Goal: Information Seeking & Learning: Learn about a topic

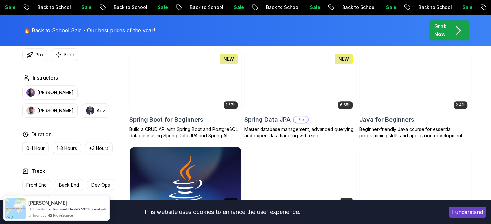
scroll to position [303, 0]
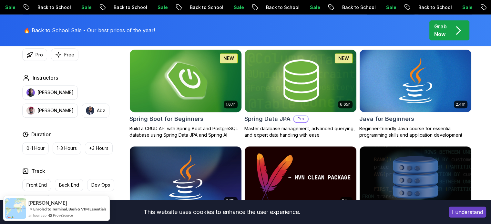
click at [213, 94] on img at bounding box center [185, 81] width 117 height 66
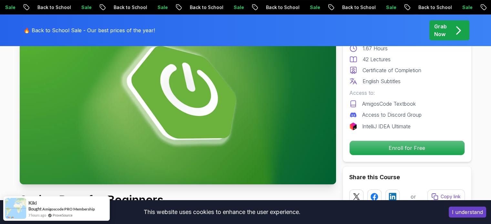
scroll to position [94, 0]
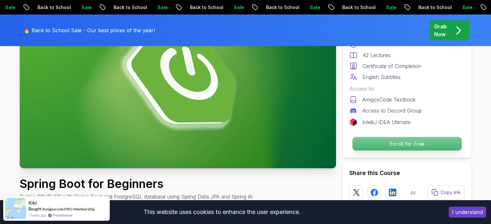
click at [382, 138] on p "Enroll for Free" at bounding box center [406, 144] width 109 height 14
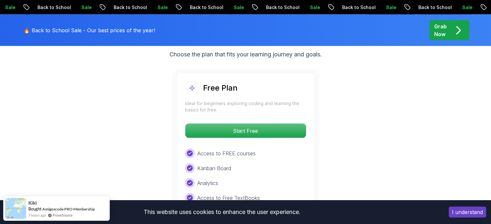
scroll to position [1347, 0]
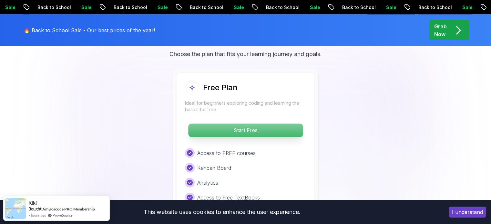
click at [286, 124] on p "Start Free" at bounding box center [245, 131] width 115 height 14
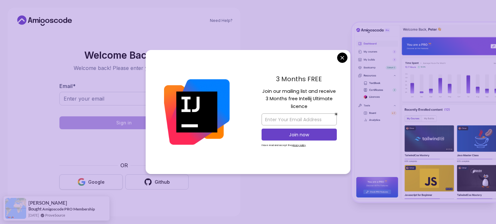
click at [107, 177] on button "Google" at bounding box center [90, 182] width 63 height 15
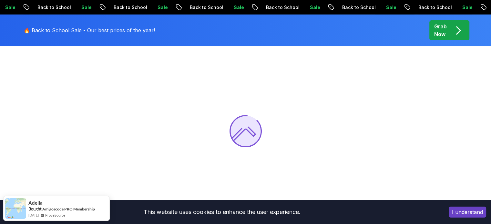
scroll to position [50, 0]
click at [456, 210] on button "I understand" at bounding box center [467, 212] width 37 height 11
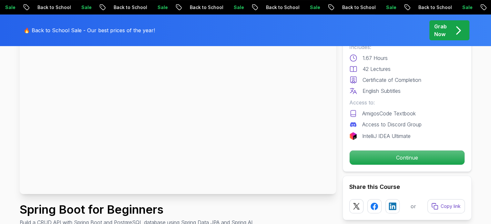
scroll to position [49, 0]
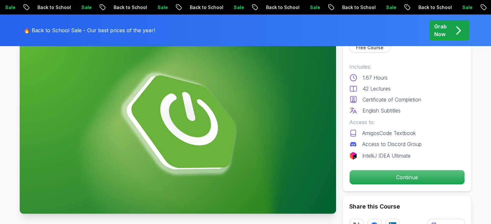
click at [241, 115] on img at bounding box center [178, 125] width 316 height 178
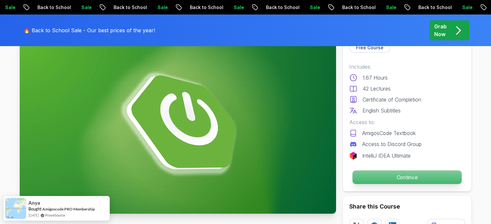
click at [386, 171] on p "Continue" at bounding box center [406, 178] width 109 height 14
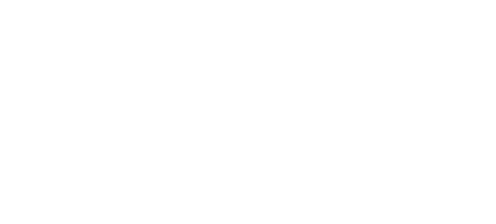
click at [388, 0] on html at bounding box center [248, 0] width 496 height 0
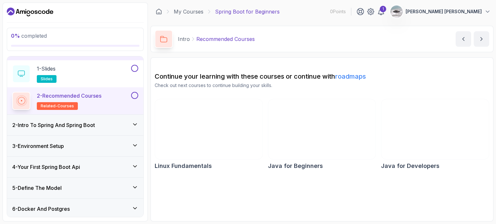
scroll to position [15, 0]
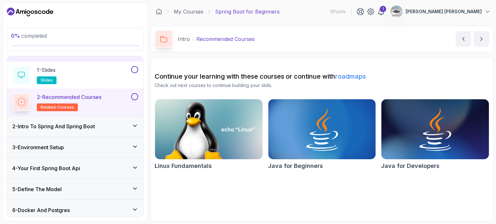
click at [108, 123] on div "2 - Intro To Spring And Spring Boot" at bounding box center [75, 127] width 126 height 8
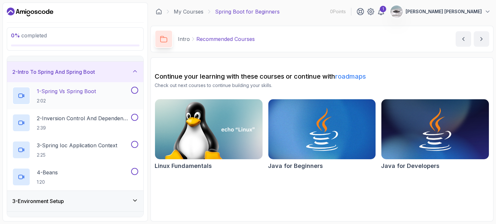
click at [107, 96] on div "1 - Spring Vs Spring Boot 2:02" at bounding box center [70, 96] width 117 height 18
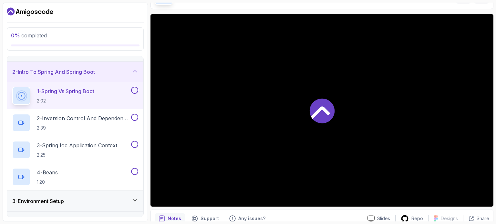
scroll to position [43, 0]
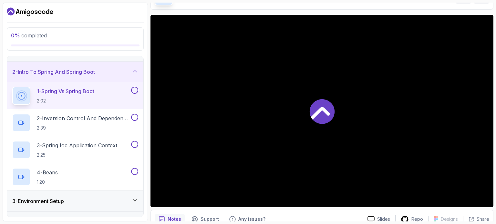
click at [322, 106] on icon at bounding box center [321, 111] width 25 height 25
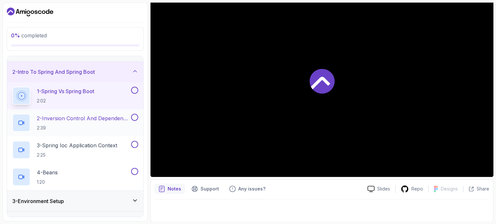
click at [119, 119] on p "2 - Inversion Control And Dependency Injection" at bounding box center [83, 119] width 93 height 8
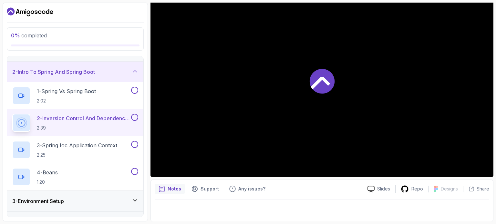
click at [28, 122] on div at bounding box center [21, 123] width 15 height 15
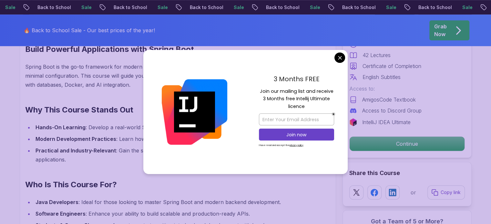
scroll to position [510, 0]
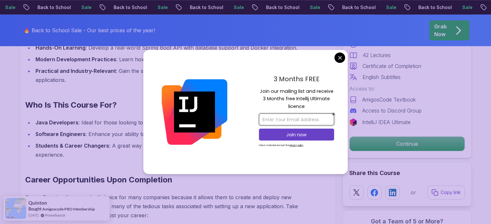
click at [298, 119] on input "email" at bounding box center [296, 120] width 75 height 12
type input "huntbaokhanh@gmail.com"
click at [293, 136] on p "Join now" at bounding box center [296, 135] width 61 height 6
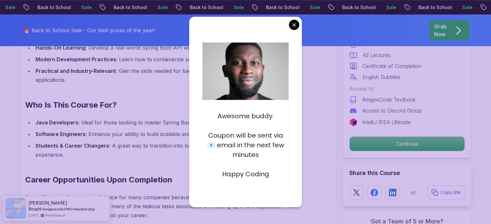
click at [299, 23] on div "Awesome buddy. Coupon will be sent via 📧 email in the next few minutes Happy Co…" at bounding box center [245, 112] width 113 height 190
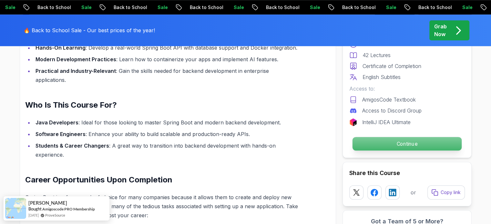
click at [363, 137] on p "Continue" at bounding box center [406, 144] width 109 height 14
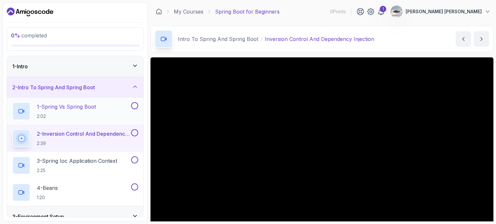
click at [72, 107] on p "1 - Spring Vs Spring Boot" at bounding box center [66, 107] width 59 height 8
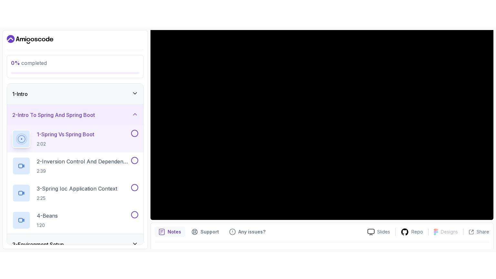
scroll to position [58, 0]
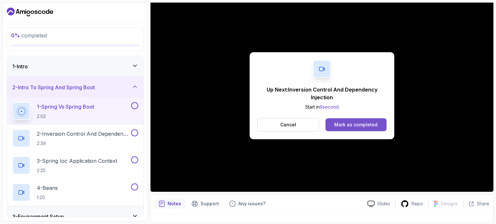
click at [378, 123] on button "Mark as completed" at bounding box center [355, 124] width 61 height 13
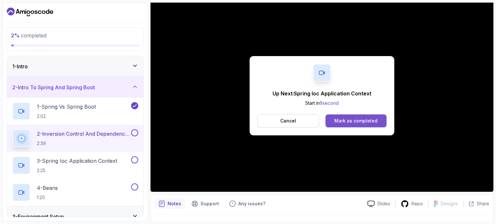
click at [368, 119] on div "Mark as completed" at bounding box center [355, 121] width 43 height 6
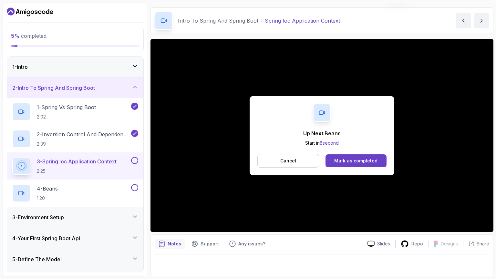
scroll to position [58, 0]
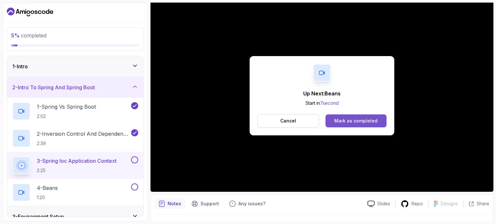
click at [356, 120] on div "Mark as completed" at bounding box center [355, 121] width 43 height 6
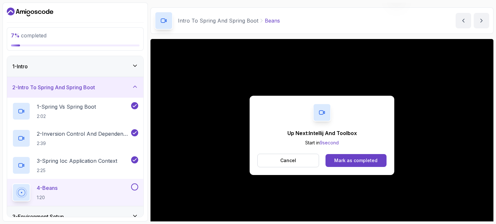
scroll to position [58, 0]
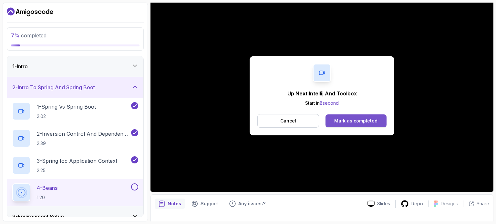
click at [379, 123] on button "Mark as completed" at bounding box center [355, 121] width 61 height 13
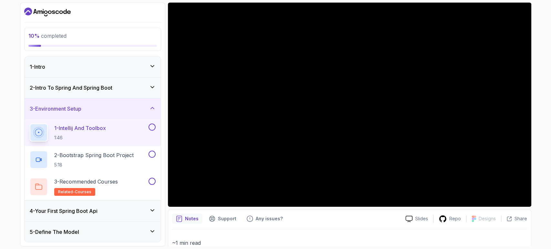
scroll to position [50, 0]
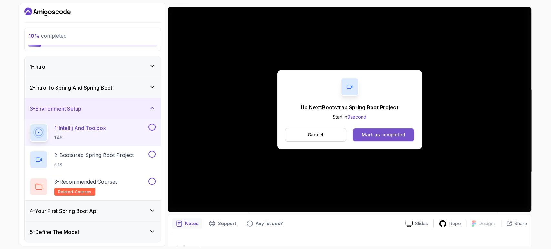
click at [401, 141] on button "Mark as completed" at bounding box center [383, 134] width 61 height 13
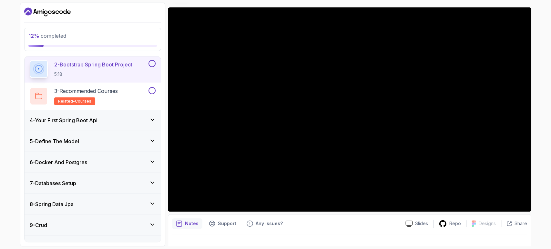
scroll to position [90, 0]
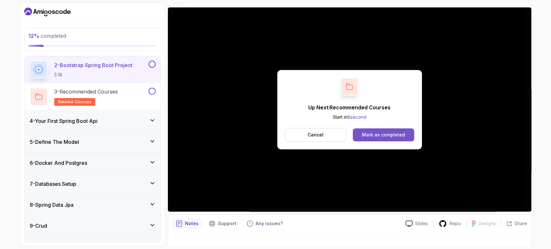
click at [398, 130] on button "Mark as completed" at bounding box center [383, 134] width 61 height 13
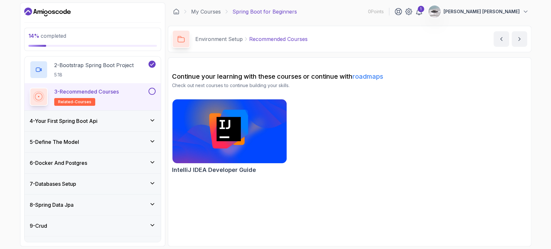
click at [69, 122] on h3 "4 - Your First Spring Boot Api" at bounding box center [64, 121] width 68 height 8
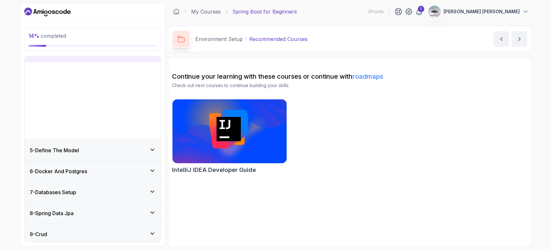
scroll to position [65, 0]
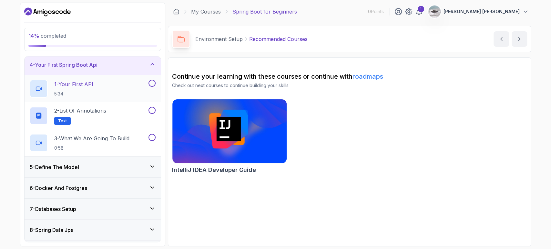
click at [102, 85] on div "1 - Your First API 5:34" at bounding box center [88, 89] width 117 height 18
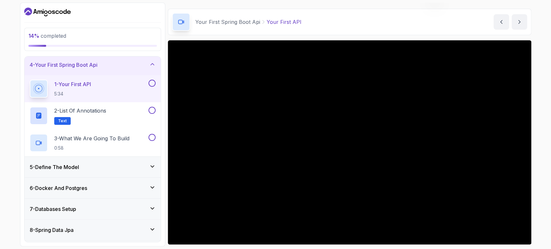
scroll to position [18, 0]
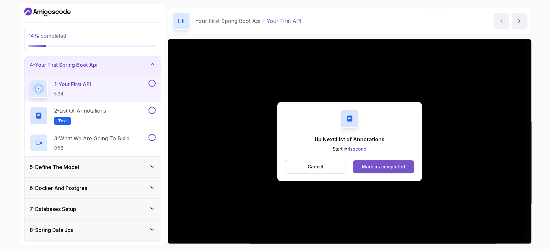
click at [389, 164] on div "Mark as completed" at bounding box center [383, 167] width 43 height 6
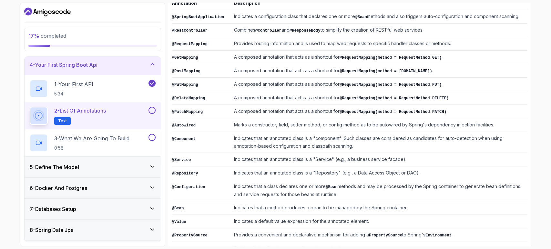
scroll to position [138, 0]
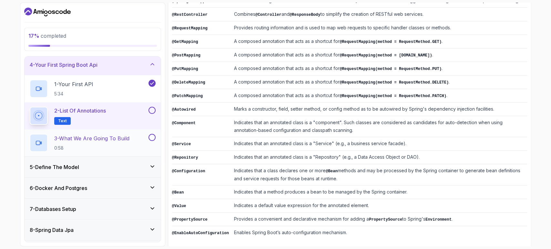
click at [120, 135] on p "3 - What We Are Going To Build" at bounding box center [91, 139] width 75 height 8
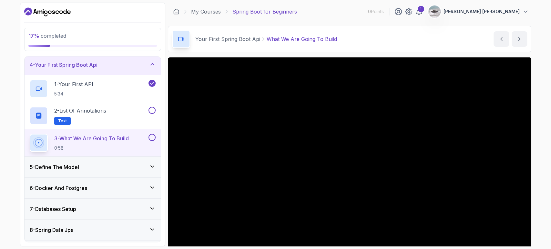
scroll to position [60, 0]
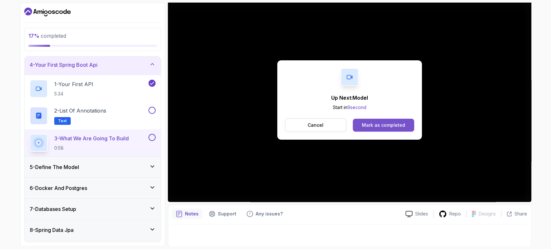
click at [381, 126] on div "Mark as completed" at bounding box center [383, 125] width 43 height 6
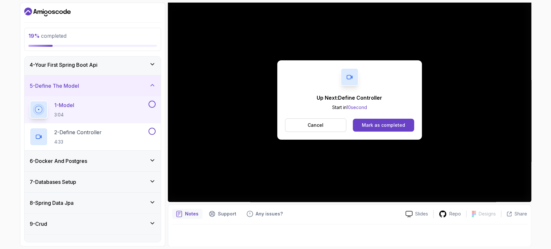
click at [364, 131] on div "Up Next: Define Controller Start in 10 second Cancel Mark as completed" at bounding box center [349, 99] width 145 height 79
click at [367, 126] on div "Mark as completed" at bounding box center [383, 125] width 43 height 6
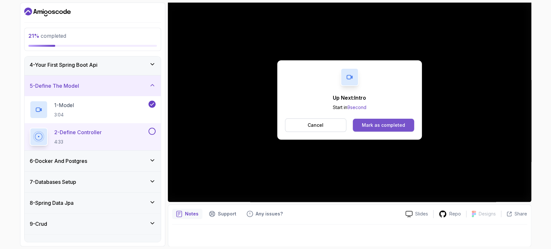
click at [393, 122] on div "Mark as completed" at bounding box center [383, 125] width 43 height 6
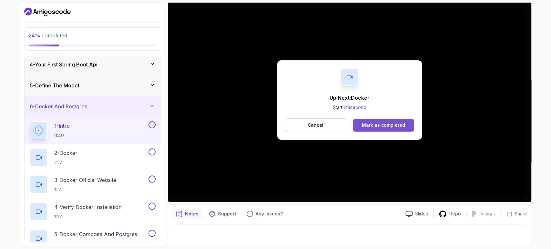
click at [390, 120] on button "Mark as completed" at bounding box center [383, 125] width 61 height 13
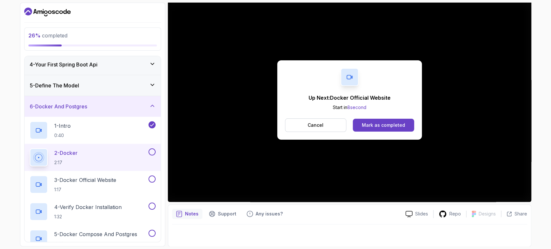
click at [390, 120] on button "Mark as completed" at bounding box center [383, 125] width 61 height 13
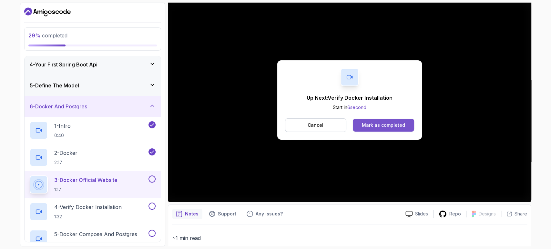
click at [395, 130] on button "Mark as completed" at bounding box center [383, 125] width 61 height 13
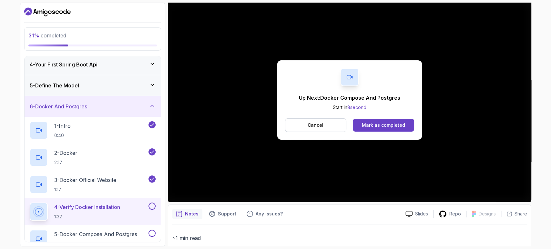
click at [395, 130] on button "Mark as completed" at bounding box center [383, 125] width 61 height 13
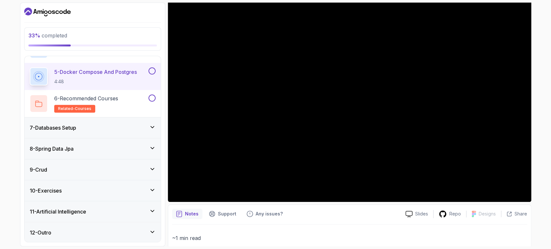
scroll to position [227, 0]
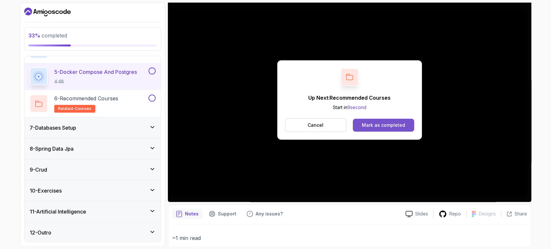
click at [382, 120] on button "Mark as completed" at bounding box center [383, 125] width 61 height 13
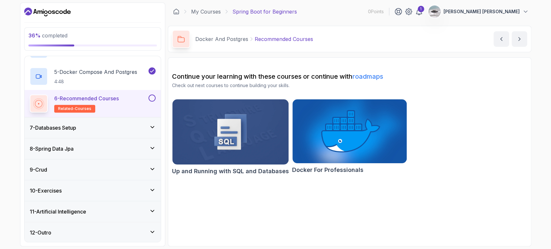
click at [122, 126] on div "7 - Databases Setup" at bounding box center [93, 128] width 126 height 8
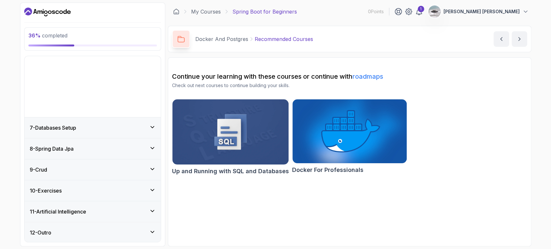
scroll to position [65, 0]
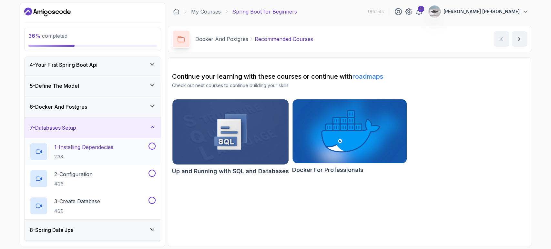
click at [124, 147] on div "1 - Installing Dependecies 2:33" at bounding box center [88, 152] width 117 height 18
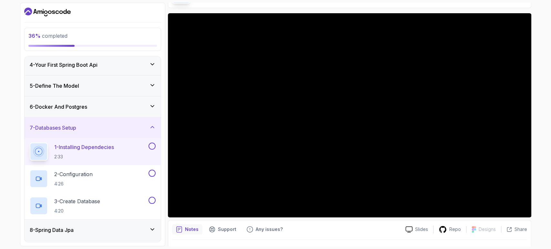
scroll to position [72, 0]
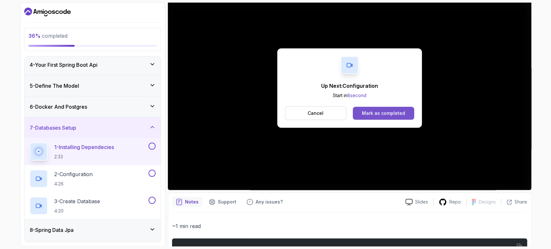
click at [384, 108] on button "Mark as completed" at bounding box center [383, 113] width 61 height 13
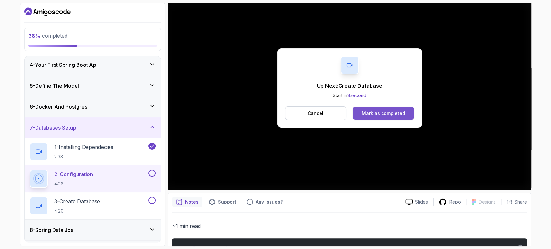
click at [399, 109] on button "Mark as completed" at bounding box center [383, 113] width 61 height 13
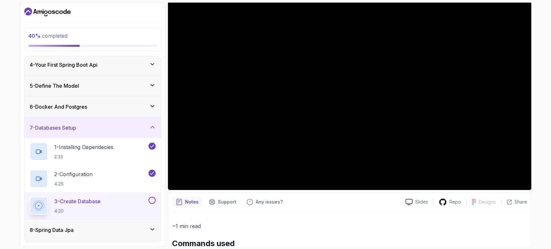
scroll to position [146, 0]
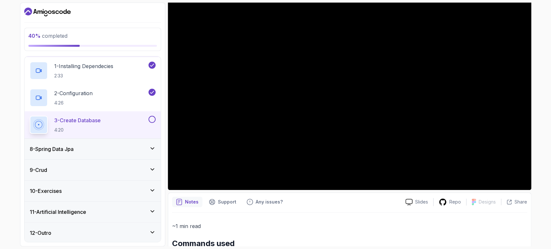
click at [130, 142] on div "8 - Spring Data Jpa" at bounding box center [93, 149] width 136 height 21
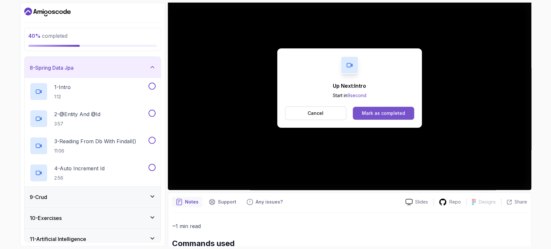
click at [368, 114] on div "Mark as completed" at bounding box center [383, 113] width 43 height 6
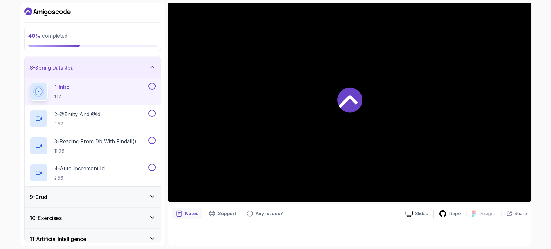
scroll to position [60, 0]
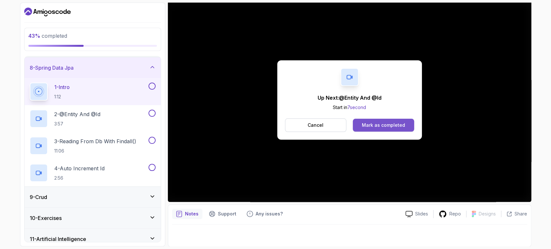
click at [369, 124] on div "Mark as completed" at bounding box center [383, 125] width 43 height 6
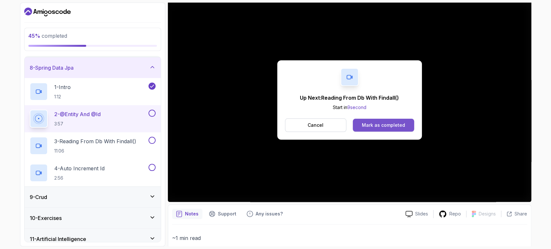
click at [381, 128] on button "Mark as completed" at bounding box center [383, 125] width 61 height 13
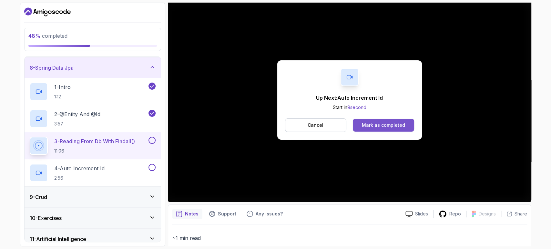
click at [392, 121] on button "Mark as completed" at bounding box center [383, 125] width 61 height 13
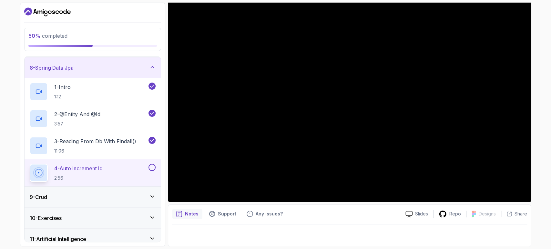
scroll to position [173, 0]
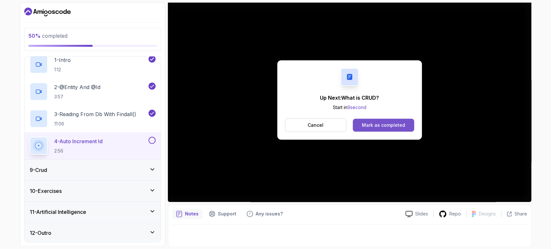
click at [384, 123] on div "Mark as completed" at bounding box center [383, 125] width 43 height 6
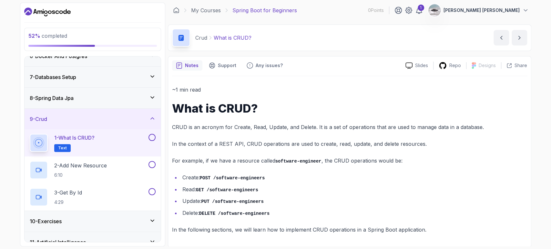
scroll to position [119, 0]
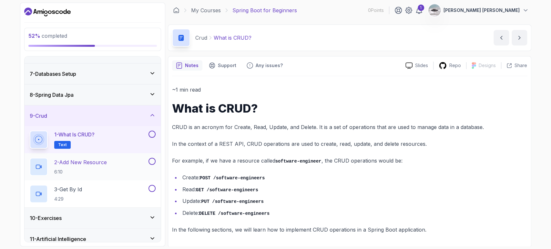
click at [114, 167] on div "2 - Add New Resource 6:10" at bounding box center [88, 167] width 117 height 18
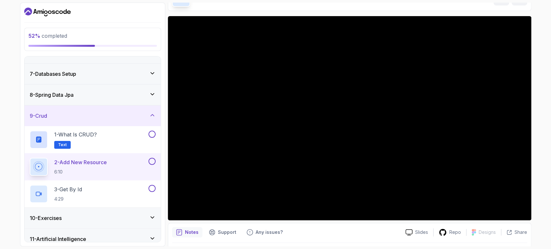
scroll to position [41, 0]
click at [127, 192] on div "3 - Get By Id 4:29" at bounding box center [88, 194] width 117 height 18
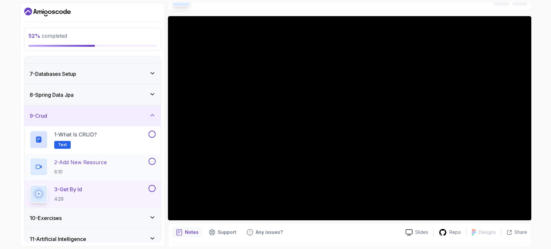
click at [130, 160] on div "2 - Add New Resource 6:10" at bounding box center [88, 167] width 117 height 18
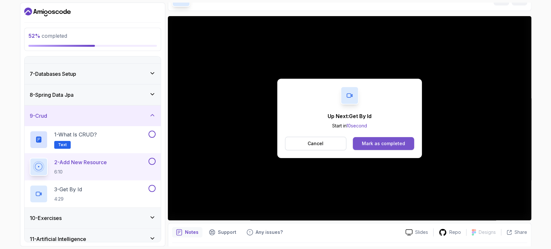
click at [368, 145] on div "Mark as completed" at bounding box center [383, 143] width 43 height 6
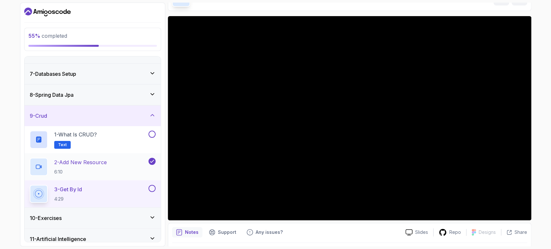
scroll to position [146, 0]
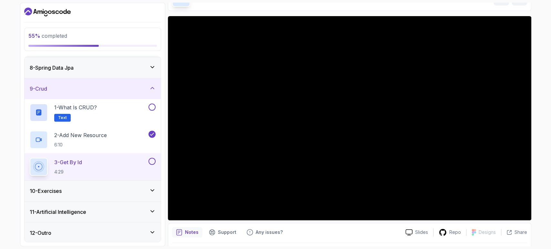
click at [149, 189] on icon at bounding box center [152, 190] width 6 height 6
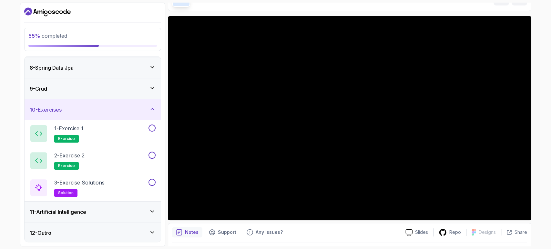
click at [131, 93] on div "9 - Crud" at bounding box center [93, 88] width 136 height 21
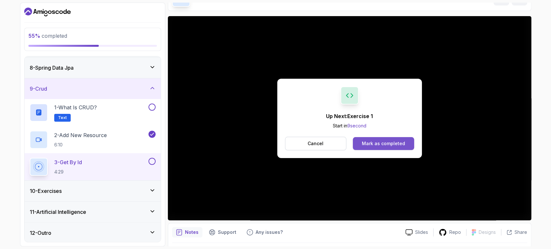
click at [386, 140] on div "Mark as completed" at bounding box center [383, 143] width 43 height 6
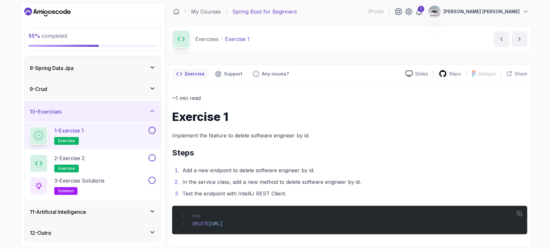
scroll to position [146, 0]
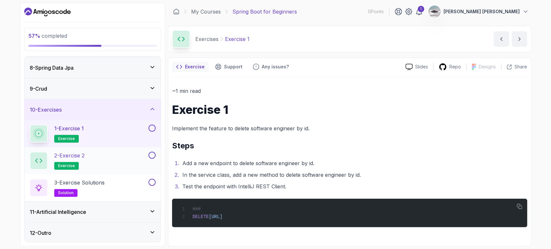
click at [117, 157] on div "2 - Exercise 2 exercise" at bounding box center [88, 161] width 117 height 18
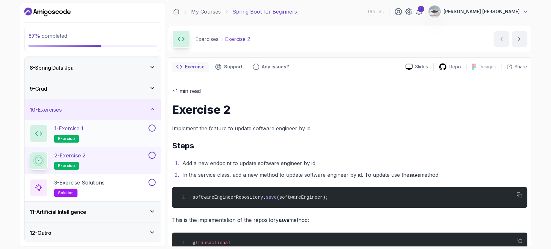
click at [151, 126] on button at bounding box center [151, 128] width 7 height 7
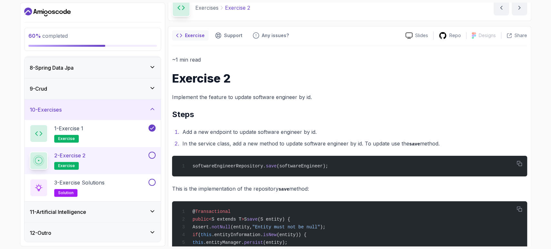
scroll to position [30, 0]
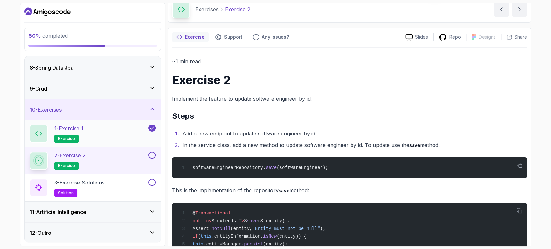
click at [103, 137] on div "1 - Exercise 1 exercise" at bounding box center [88, 134] width 117 height 18
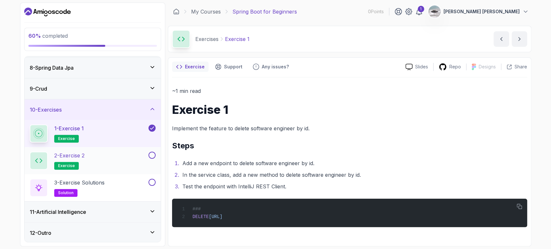
click at [95, 159] on div "2 - Exercise 2 exercise" at bounding box center [88, 161] width 117 height 18
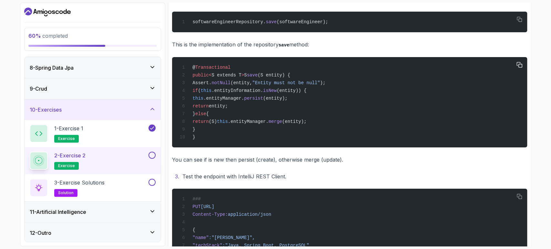
scroll to position [211, 0]
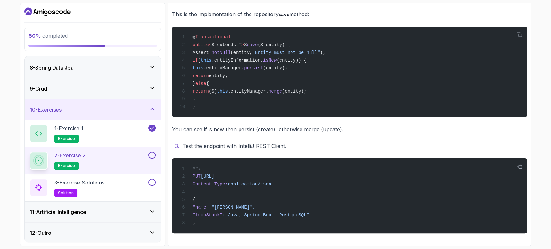
click at [154, 157] on div at bounding box center [151, 155] width 8 height 7
click at [152, 155] on button at bounding box center [151, 155] width 7 height 7
click at [118, 183] on div "3 - Exercise Solutions solution" at bounding box center [88, 188] width 117 height 18
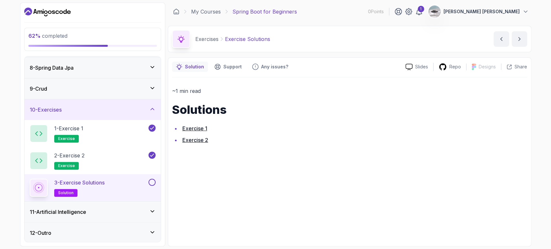
click at [191, 131] on link "Exercise 1" at bounding box center [194, 128] width 25 height 6
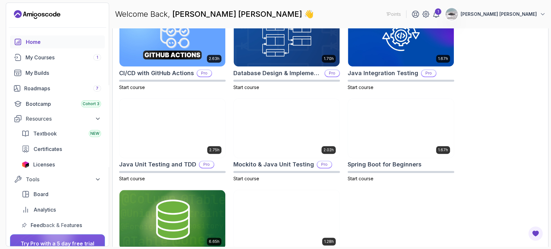
scroll to position [261, 0]
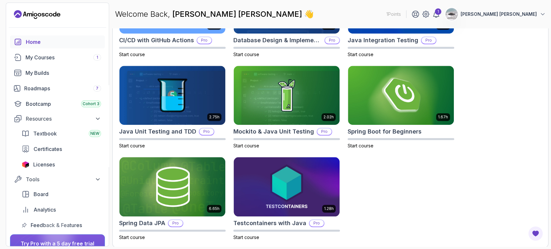
drag, startPoint x: 124, startPoint y: 0, endPoint x: 421, endPoint y: 190, distance: 352.2
click at [421, 190] on div "2.63h CI/CD with GitHub Actions Pro Start course 1.70h Database Design & Implem…" at bounding box center [330, 107] width 422 height 267
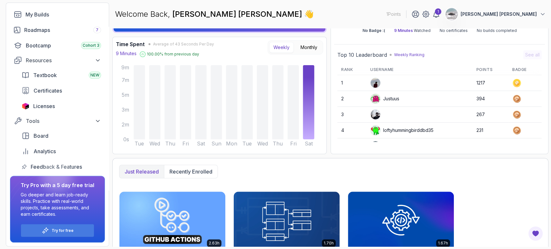
scroll to position [41, 0]
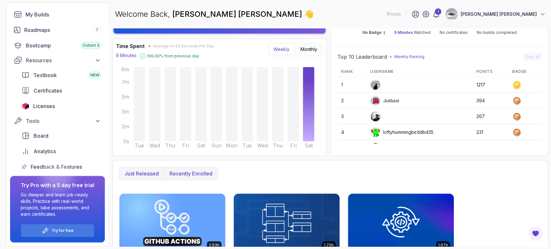
click at [192, 177] on p "Recently enrolled" at bounding box center [190, 174] width 43 height 8
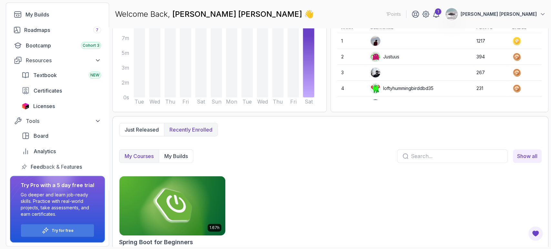
scroll to position [104, 0]
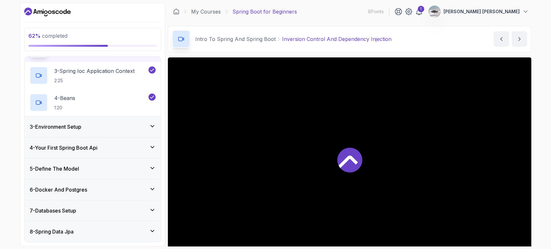
scroll to position [173, 0]
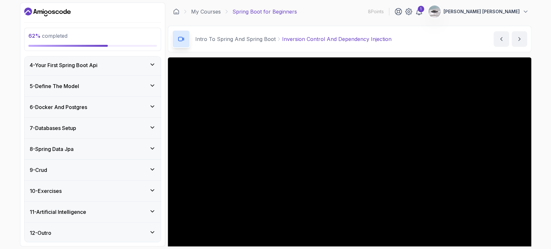
click at [151, 188] on icon at bounding box center [152, 190] width 6 height 6
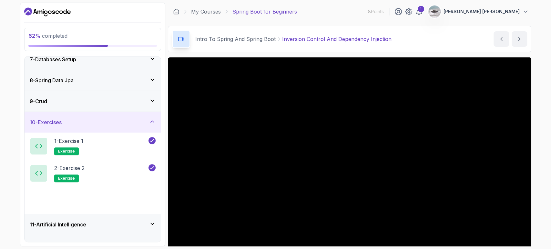
scroll to position [136, 0]
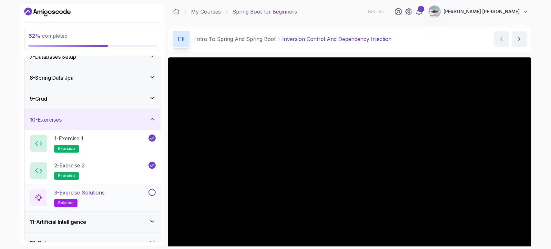
click at [150, 192] on button at bounding box center [151, 192] width 7 height 7
click at [122, 194] on div "3 - Exercise Solutions solution" at bounding box center [88, 198] width 117 height 18
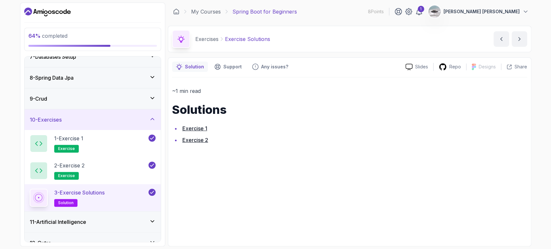
click at [200, 139] on link "Exercise 2" at bounding box center [195, 140] width 26 height 6
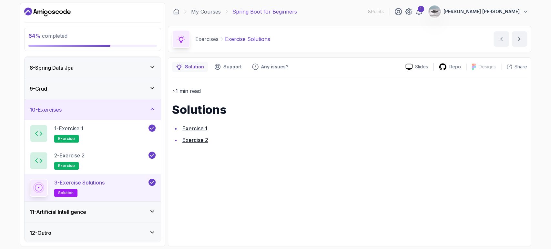
click at [145, 208] on div "11 - Artificial Intelligence" at bounding box center [93, 212] width 126 height 8
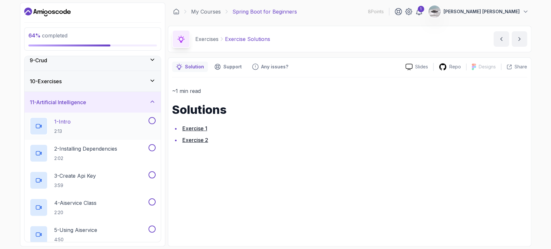
scroll to position [162, 0]
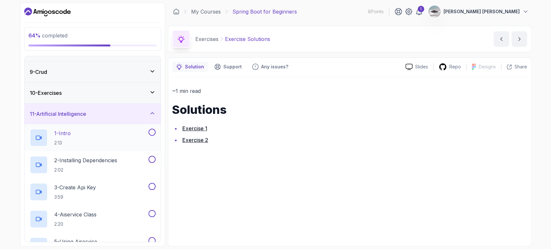
click at [117, 137] on div "1 - Intro 2:13" at bounding box center [88, 138] width 117 height 18
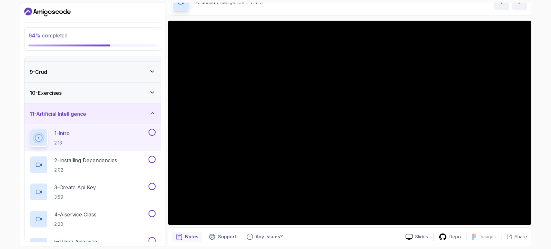
scroll to position [36, 0]
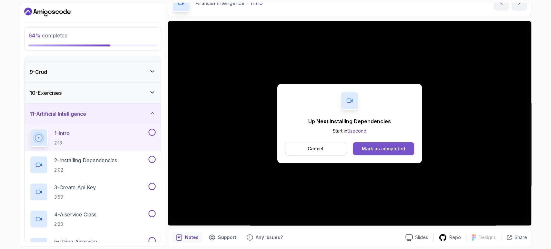
click at [395, 146] on div "Mark as completed" at bounding box center [383, 149] width 43 height 6
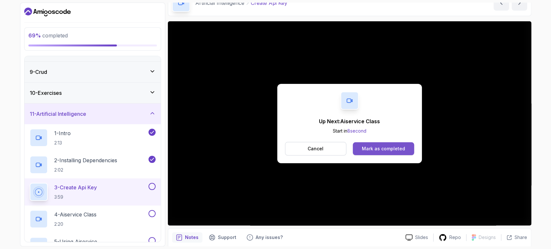
click at [401, 144] on button "Mark as completed" at bounding box center [383, 148] width 61 height 13
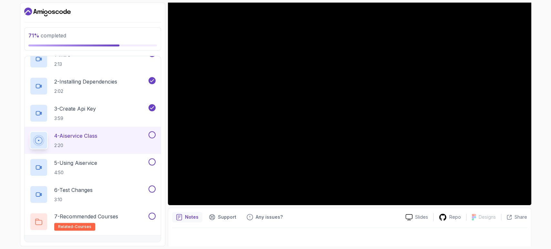
scroll to position [60, 0]
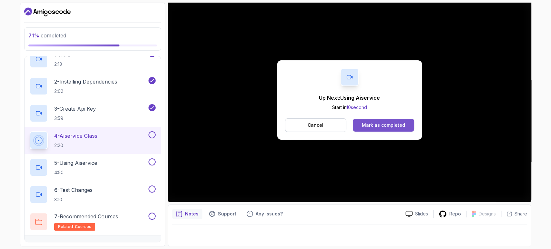
click at [377, 128] on div "Mark as completed" at bounding box center [383, 125] width 43 height 6
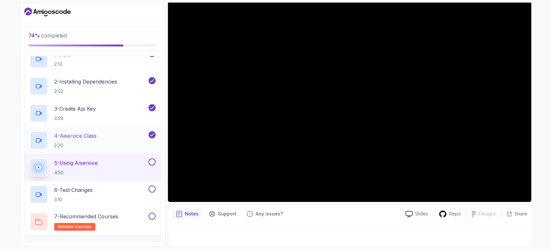
scroll to position [254, 0]
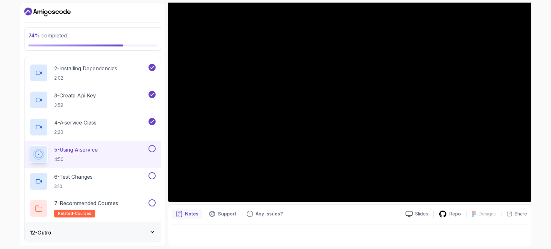
drag, startPoint x: 148, startPoint y: 229, endPoint x: 128, endPoint y: 166, distance: 66.3
click at [128, 166] on div "1 - Intro 2 - Intro To Spring And Spring Boot 3 - Environment Setup 4 - Your Fi…" at bounding box center [93, 149] width 136 height 186
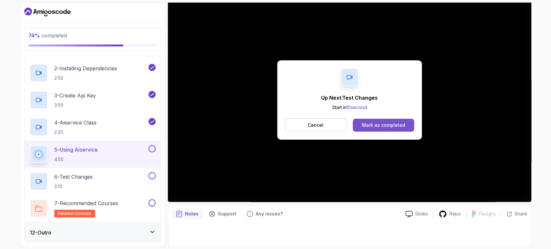
click at [378, 128] on button "Mark as completed" at bounding box center [383, 125] width 61 height 13
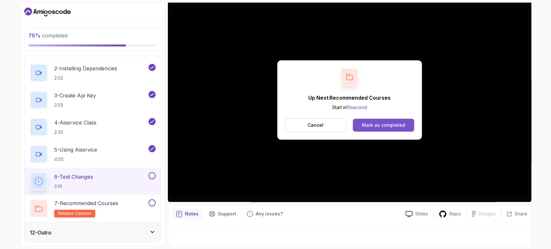
click at [368, 124] on div "Mark as completed" at bounding box center [383, 125] width 43 height 6
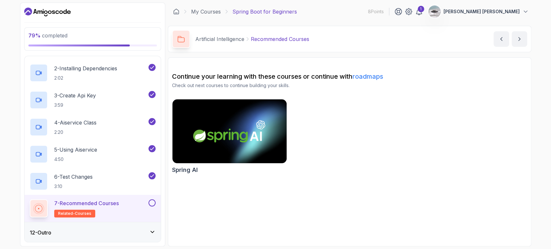
click at [54, 238] on div "12 - Outro" at bounding box center [93, 232] width 136 height 21
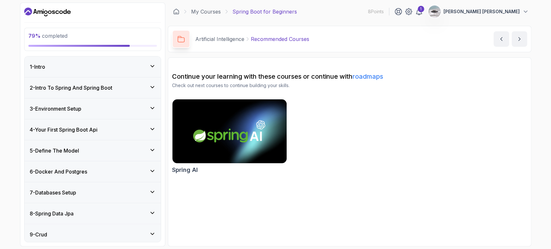
scroll to position [119, 0]
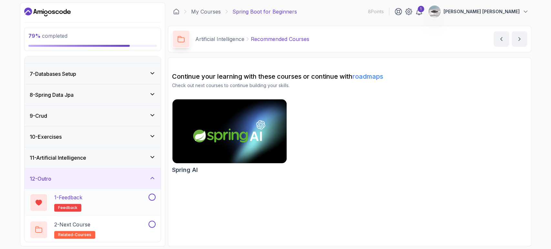
click at [152, 195] on button at bounding box center [151, 197] width 7 height 7
click at [149, 221] on button at bounding box center [151, 224] width 7 height 7
click at [152, 158] on icon at bounding box center [152, 157] width 6 height 6
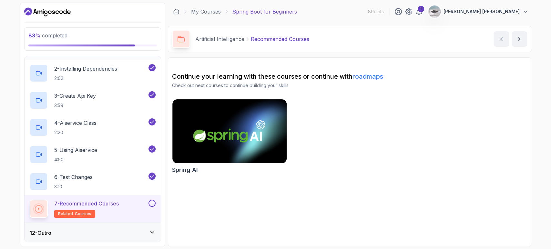
scroll to position [254, 0]
click at [153, 203] on button at bounding box center [151, 202] width 7 height 7
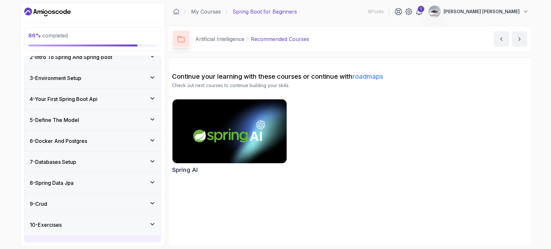
scroll to position [0, 0]
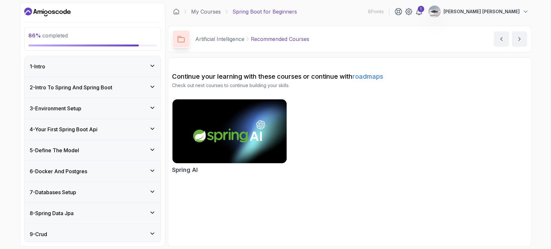
click at [157, 70] on div "1 - Intro" at bounding box center [93, 66] width 136 height 21
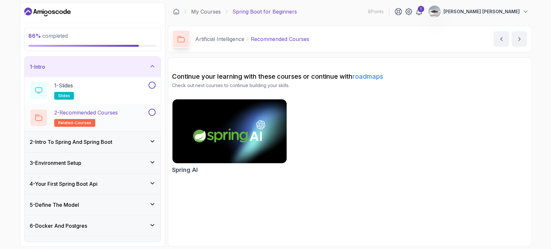
click at [152, 115] on button at bounding box center [151, 112] width 7 height 7
click at [152, 83] on button at bounding box center [151, 85] width 7 height 7
click at [152, 140] on icon at bounding box center [152, 141] width 6 height 6
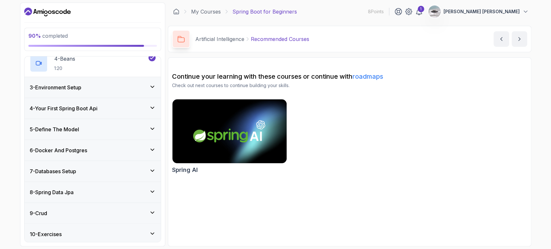
scroll to position [130, 0]
click at [151, 87] on icon at bounding box center [152, 86] width 6 height 6
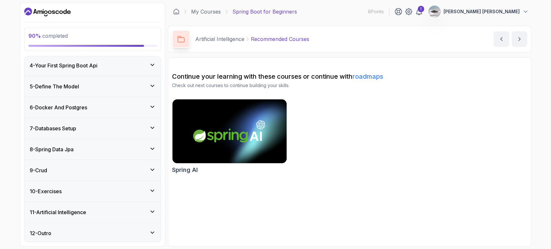
scroll to position [85, 0]
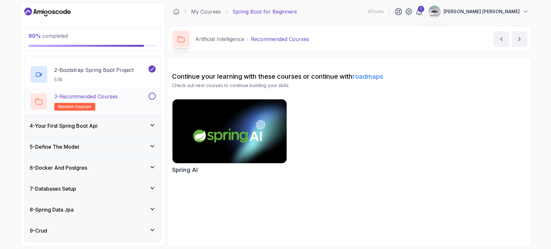
click at [153, 95] on button at bounding box center [151, 96] width 7 height 7
click at [156, 123] on div "4 - Your First Spring Boot Api" at bounding box center [93, 126] width 136 height 21
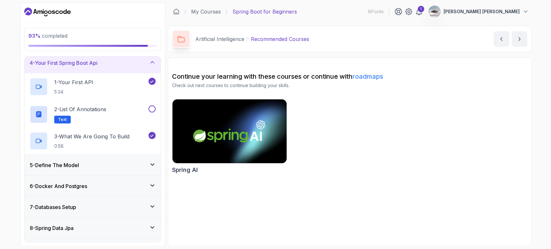
scroll to position [65, 0]
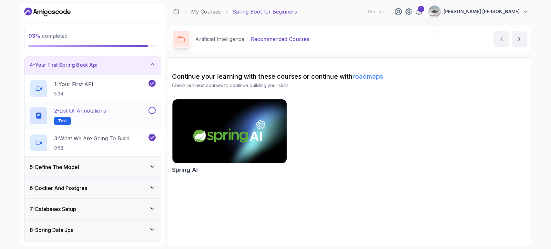
click at [154, 110] on button at bounding box center [151, 110] width 7 height 7
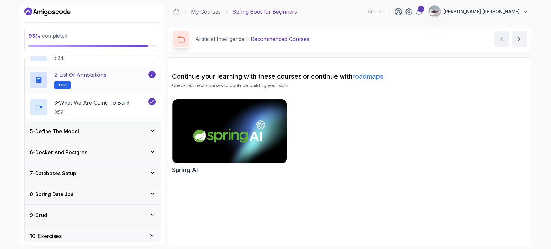
scroll to position [101, 0]
click at [152, 121] on div "5 - Define The Model" at bounding box center [93, 130] width 136 height 21
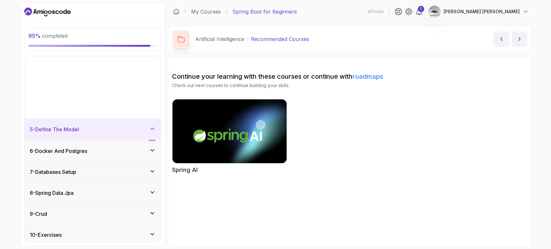
scroll to position [65, 0]
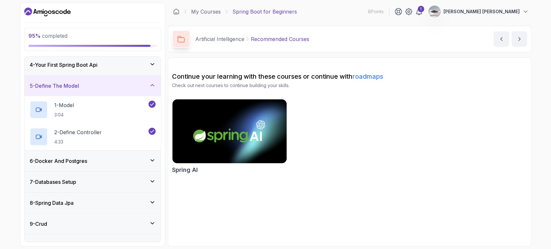
click at [153, 157] on icon at bounding box center [152, 160] width 6 height 6
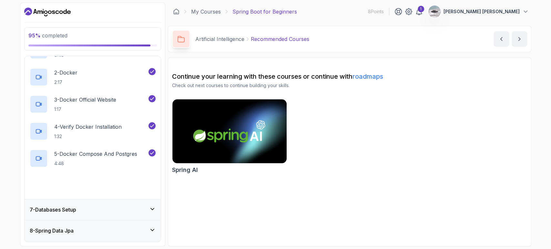
scroll to position [151, 0]
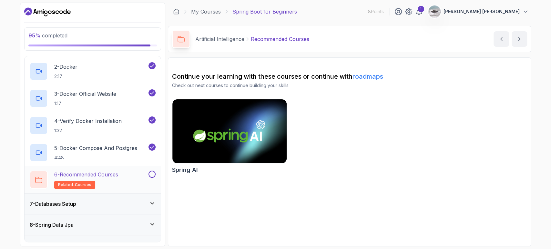
click at [151, 175] on button at bounding box center [151, 174] width 7 height 7
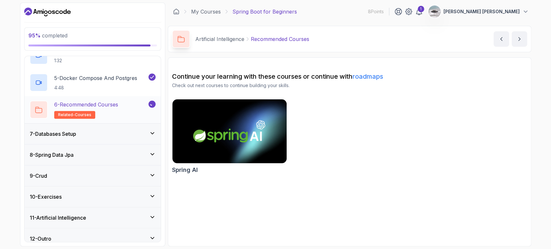
scroll to position [225, 0]
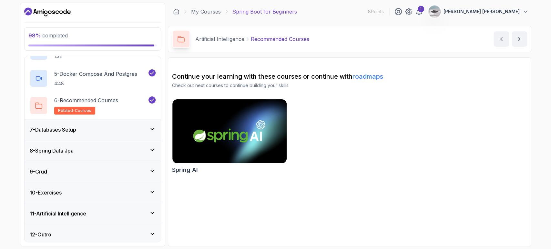
click at [150, 128] on icon at bounding box center [152, 129] width 6 height 6
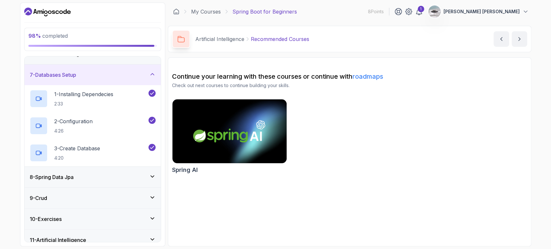
scroll to position [146, 0]
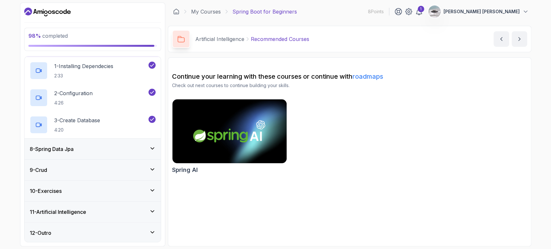
click at [152, 148] on icon at bounding box center [152, 148] width 3 height 2
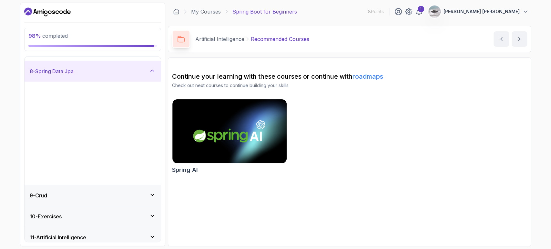
scroll to position [173, 0]
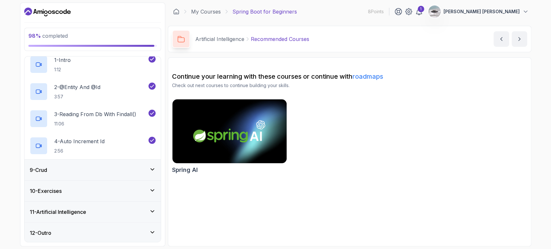
click at [150, 167] on icon at bounding box center [152, 169] width 6 height 6
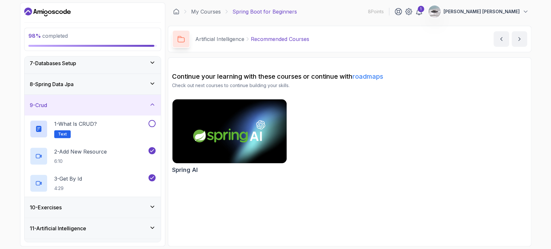
scroll to position [146, 0]
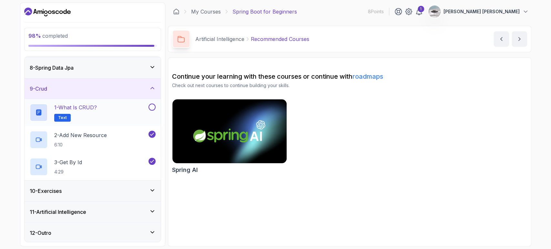
click at [153, 109] on button at bounding box center [151, 107] width 7 height 7
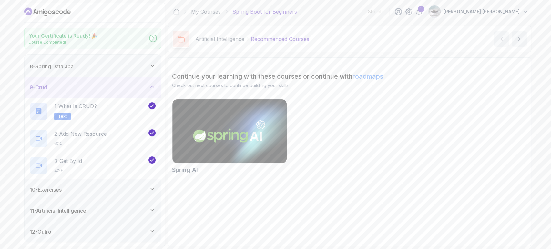
scroll to position [145, 0]
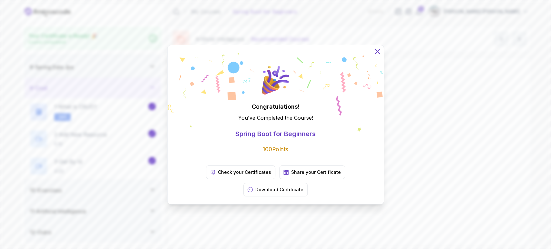
click at [376, 56] on icon at bounding box center [377, 51] width 8 height 8
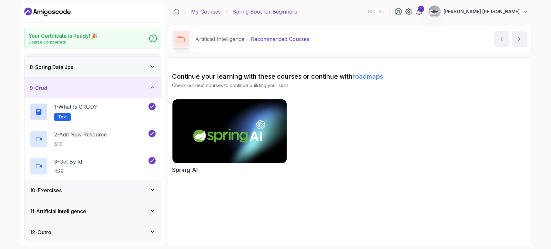
click at [218, 13] on link "My Courses" at bounding box center [206, 12] width 30 height 8
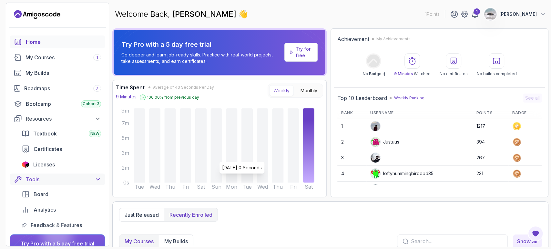
scroll to position [104, 0]
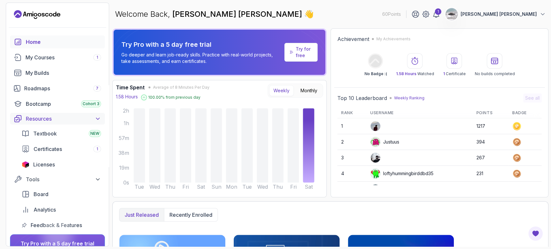
scroll to position [58, 0]
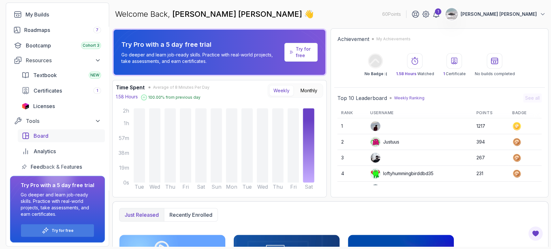
click at [56, 132] on div "Board" at bounding box center [67, 136] width 67 height 8
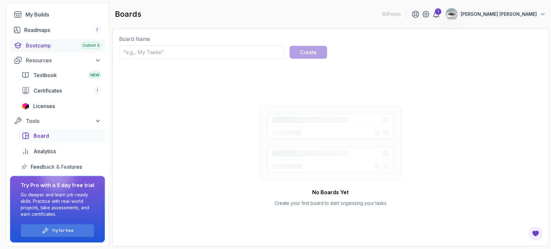
click at [44, 42] on div "Bootcamp Cohort 3" at bounding box center [63, 46] width 75 height 8
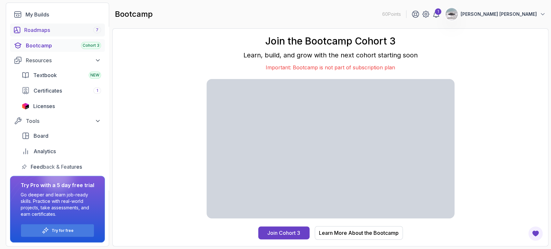
click at [38, 28] on div "Roadmaps 7" at bounding box center [62, 30] width 77 height 8
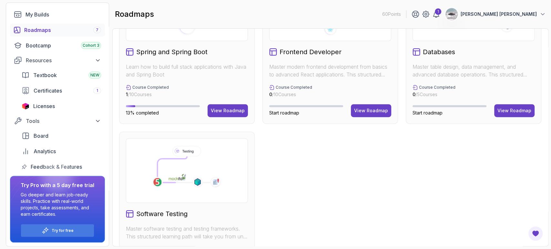
scroll to position [273, 0]
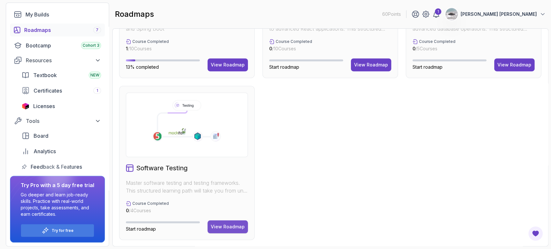
click at [238, 229] on div "View Roadmap" at bounding box center [228, 227] width 34 height 6
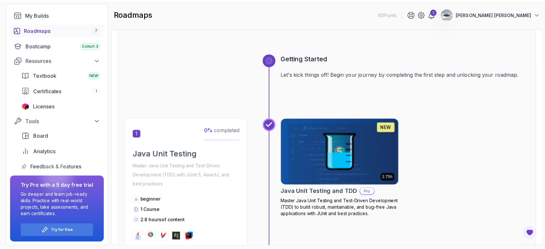
scroll to position [50, 0]
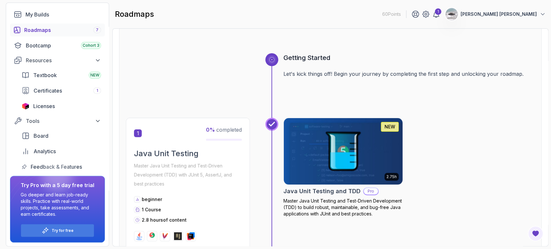
click at [357, 143] on img at bounding box center [343, 152] width 125 height 70
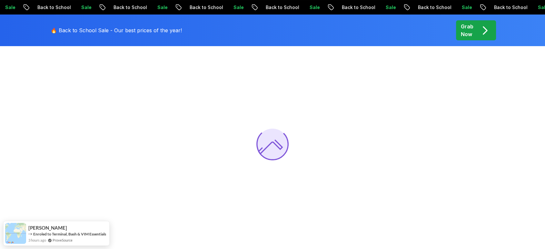
scroll to position [50, 0]
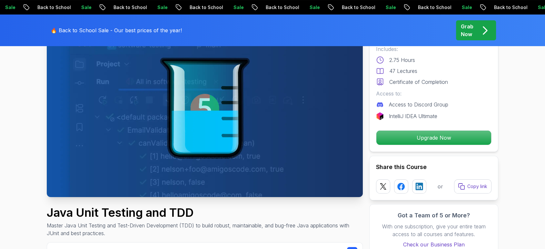
scroll to position [67, 0]
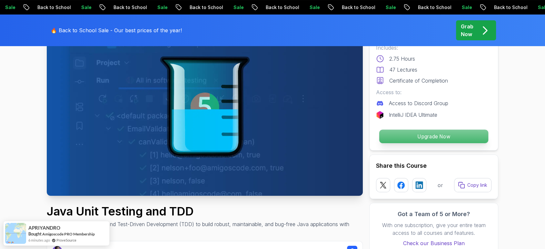
click at [391, 137] on p "Upgrade Now" at bounding box center [434, 137] width 109 height 14
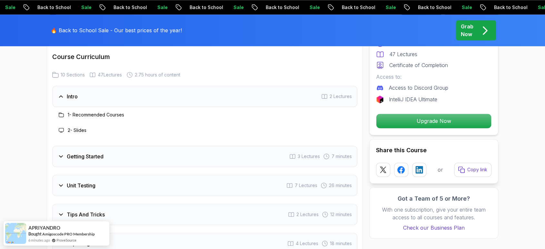
scroll to position [869, 0]
click at [80, 152] on h3 "Getting Started" at bounding box center [85, 156] width 37 height 8
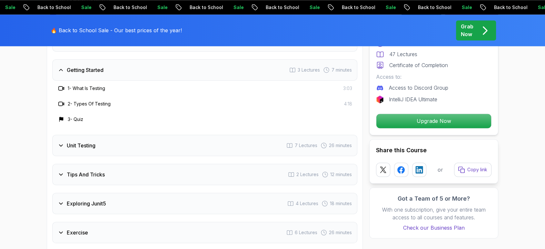
scroll to position [924, 0]
click at [62, 135] on div "Unit Testing 7 Lectures 26 minutes" at bounding box center [204, 145] width 305 height 21
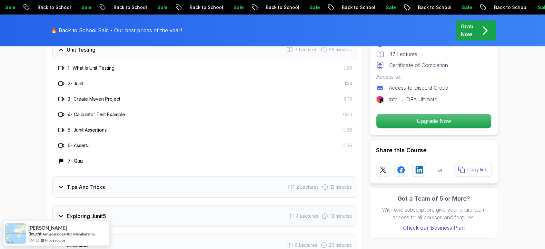
scroll to position [974, 0]
click at [64, 183] on div "Tips And Tricks" at bounding box center [81, 187] width 47 height 8
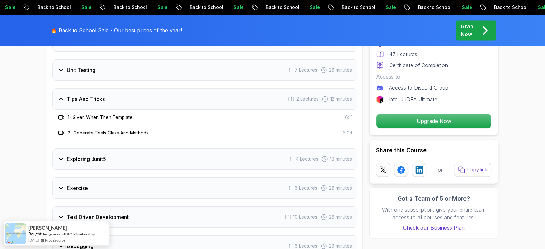
scroll to position [952, 0]
click at [60, 160] on icon at bounding box center [60, 161] width 3 height 2
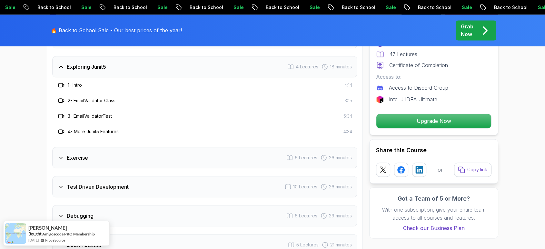
scroll to position [1015, 0]
click at [57, 147] on div "Exercise 6 Lectures 26 minutes" at bounding box center [204, 157] width 305 height 21
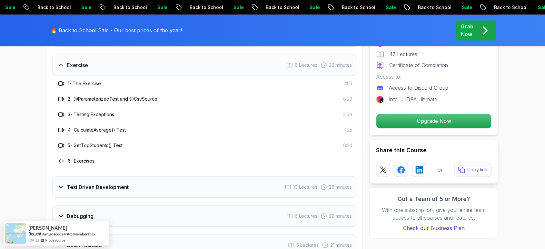
scroll to position [1045, 0]
click at [64, 183] on div "Test Driven Development" at bounding box center [93, 187] width 71 height 8
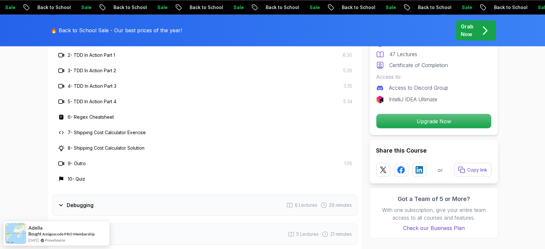
scroll to position [1118, 0]
click at [58, 202] on icon at bounding box center [61, 205] width 6 height 6
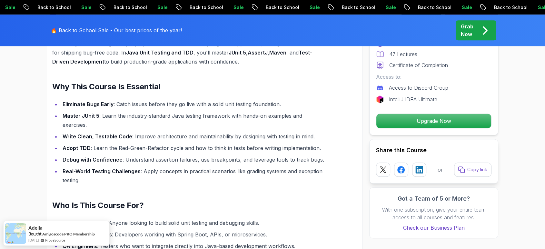
scroll to position [469, 0]
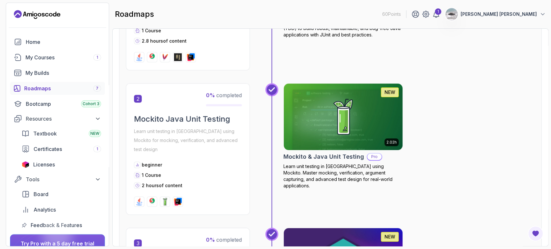
scroll to position [229, 0]
click at [347, 153] on h2 "Mockito & Java Unit Testing" at bounding box center [323, 156] width 81 height 9
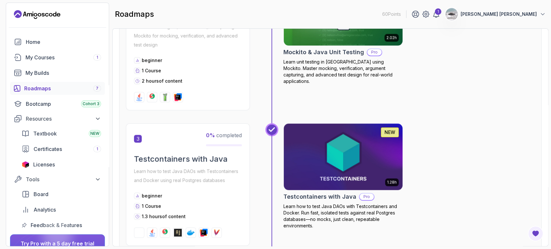
scroll to position [334, 0]
click at [347, 192] on h2 "Testcontainers with Java" at bounding box center [319, 196] width 73 height 9
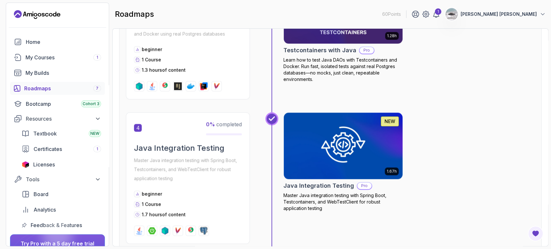
scroll to position [480, 0]
click at [336, 181] on h2 "Java Integration Testing" at bounding box center [318, 185] width 71 height 9
click at [51, 57] on div "My Courses 1" at bounding box center [63, 58] width 76 height 8
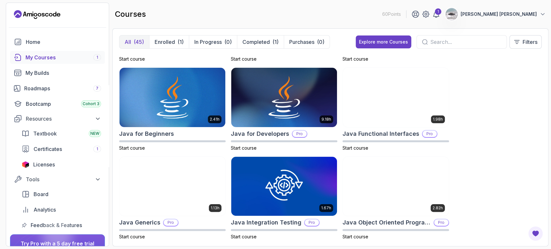
scroll to position [431, 0]
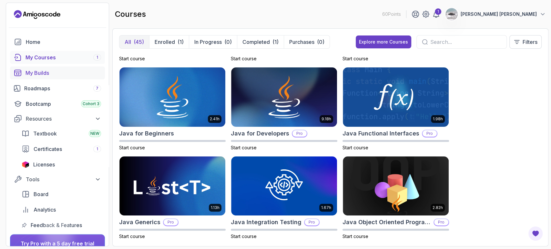
click at [49, 76] on div "My Builds" at bounding box center [63, 73] width 76 height 8
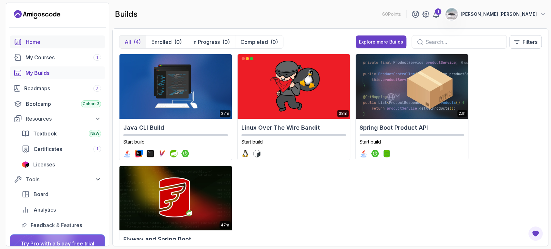
click at [52, 46] on link "Home" at bounding box center [57, 41] width 95 height 13
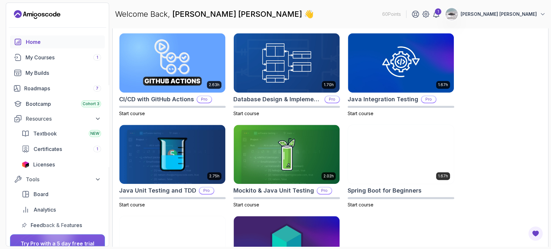
scroll to position [201, 0]
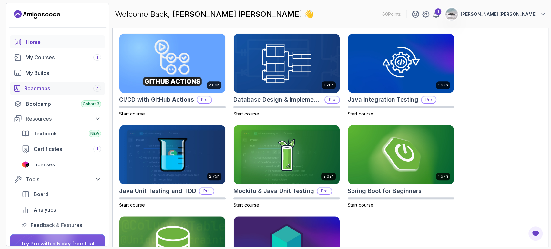
click at [41, 93] on link "Roadmaps 7" at bounding box center [57, 88] width 95 height 13
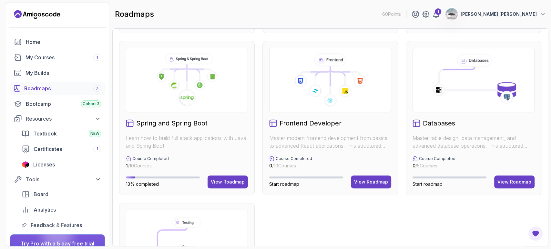
scroll to position [162, 0]
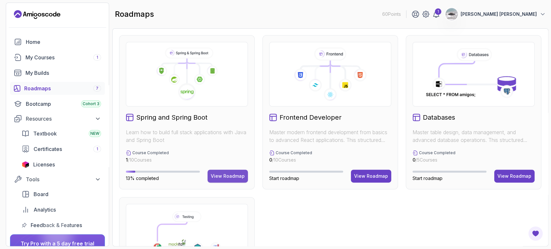
click at [234, 176] on div "View Roadmap" at bounding box center [228, 176] width 34 height 6
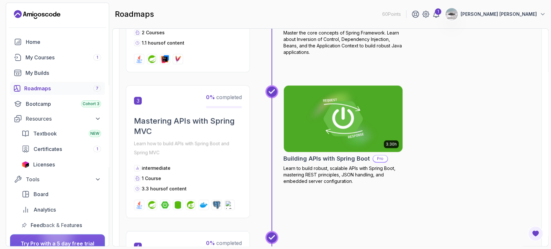
scroll to position [368, 0]
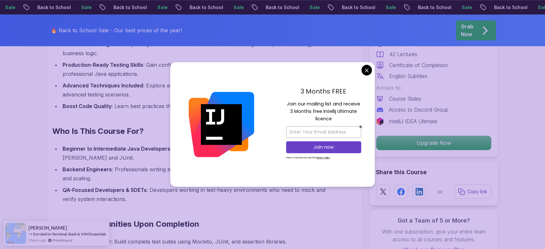
scroll to position [681, 0]
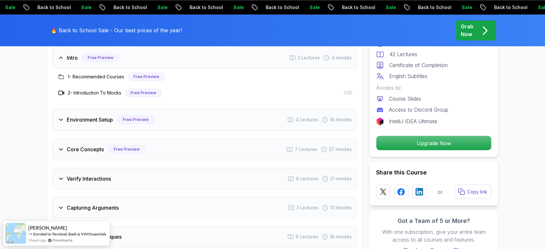
scroll to position [1098, 0]
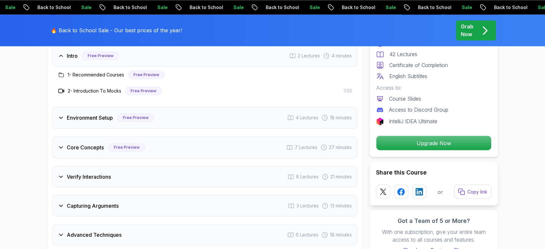
click at [207, 117] on div "Environment Setup Free Preview 4 Lectures 18 minutes" at bounding box center [204, 118] width 305 height 22
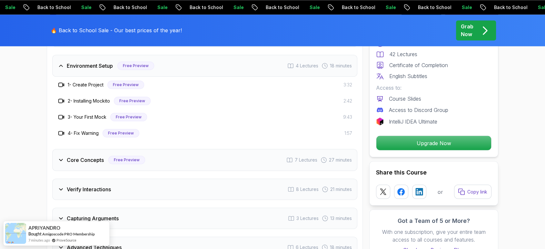
scroll to position [1118, 0]
click at [76, 165] on div "Core Concepts Free Preview 7 Lectures 27 minutes" at bounding box center [204, 160] width 305 height 22
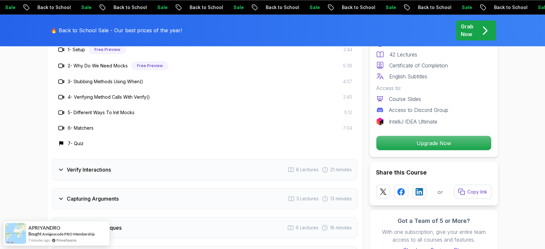
scroll to position [1183, 0]
click at [186, 169] on div "Verify Interactions 8 Lectures 21 minutes" at bounding box center [204, 169] width 305 height 21
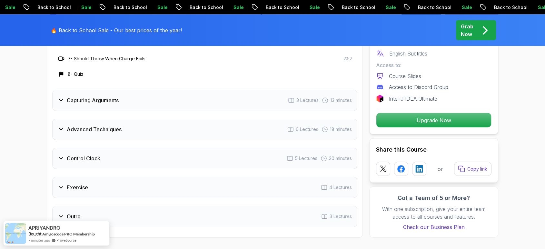
scroll to position [1295, 0]
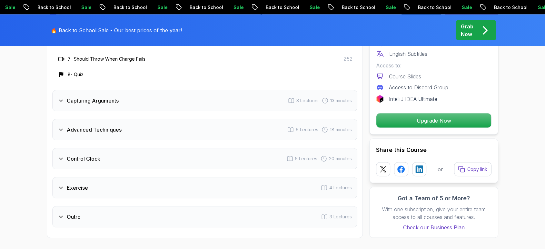
click at [199, 107] on div "Capturing Arguments 3 Lectures 13 minutes" at bounding box center [204, 100] width 305 height 21
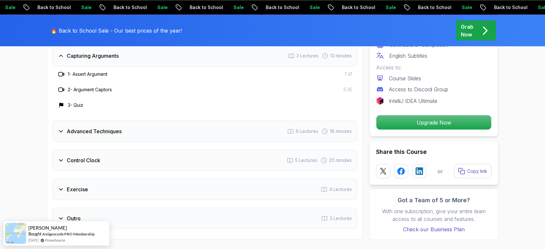
click at [186, 130] on div "Advanced Techniques 6 Lectures 18 minutes" at bounding box center [204, 131] width 305 height 21
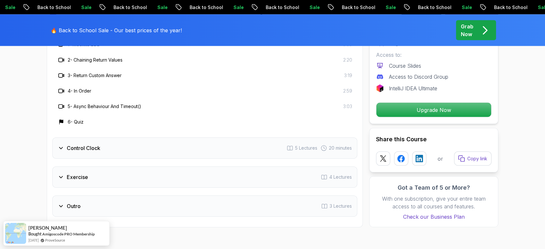
scroll to position [1283, 0]
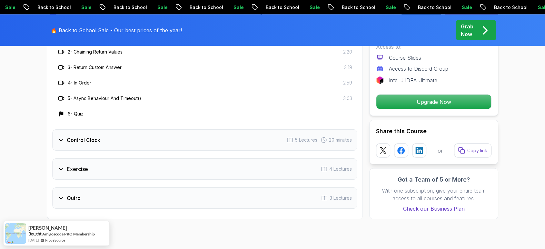
click at [181, 137] on div "Control Clock 5 Lectures 20 minutes" at bounding box center [204, 139] width 305 height 21
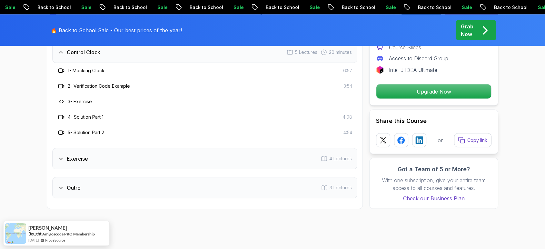
scroll to position [1277, 0]
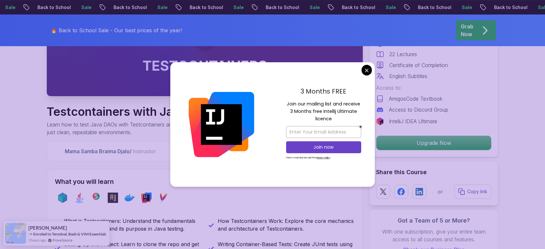
scroll to position [168, 0]
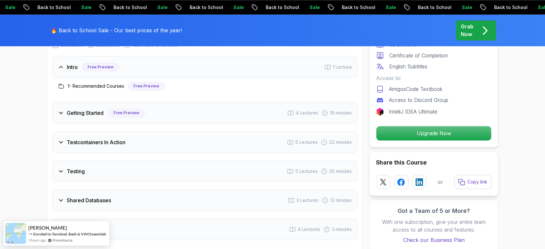
scroll to position [902, 0]
click at [228, 110] on div "Getting Started Free Preview 4 Lectures 16 minutes" at bounding box center [204, 113] width 305 height 22
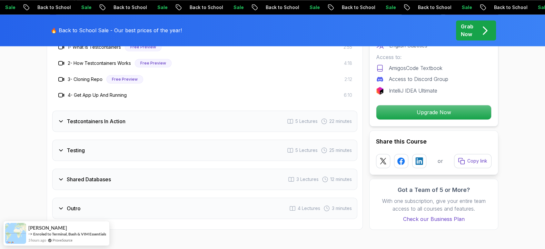
scroll to position [971, 0]
click at [230, 127] on div "Testcontainers In Action 5 Lectures 22 minutes" at bounding box center [204, 120] width 305 height 21
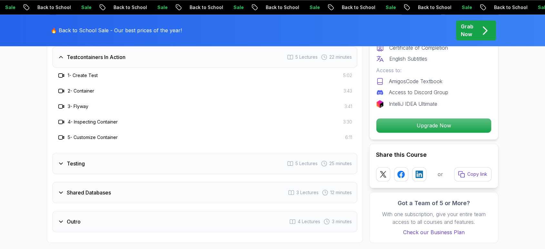
drag, startPoint x: 178, startPoint y: 172, endPoint x: 194, endPoint y: 157, distance: 21.9
click at [194, 157] on div "Testing 5 Lectures 25 minutes" at bounding box center [204, 163] width 305 height 21
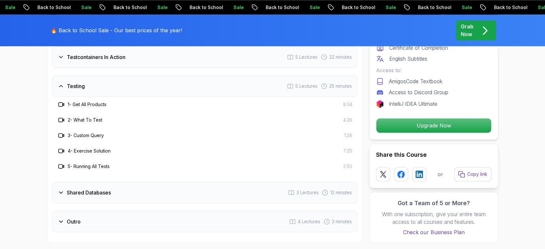
click at [194, 157] on div "4 - Exercise Solution 7:25" at bounding box center [204, 150] width 305 height 15
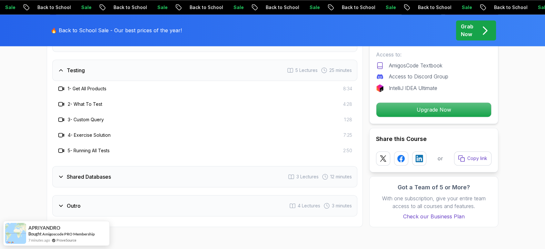
scroll to position [998, 0]
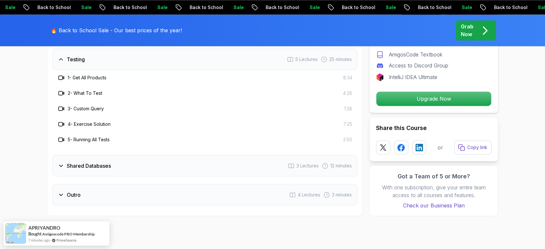
click at [157, 172] on div "Shared Databases 3 Lectures 12 minutes" at bounding box center [204, 165] width 305 height 21
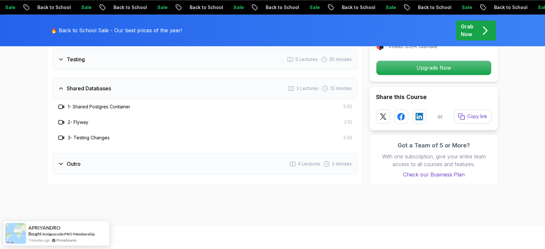
click at [201, 162] on div "Outro 4 Lectures 3 minutes" at bounding box center [204, 163] width 305 height 21
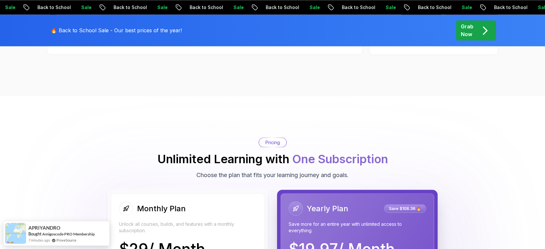
scroll to position [1185, 0]
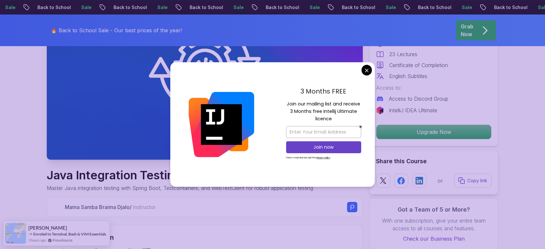
scroll to position [103, 0]
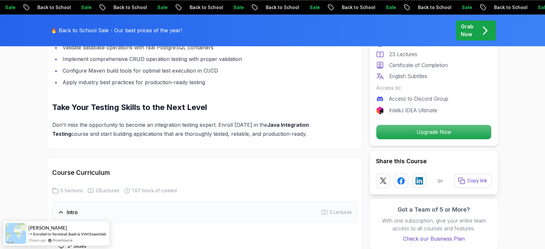
scroll to position [1077, 0]
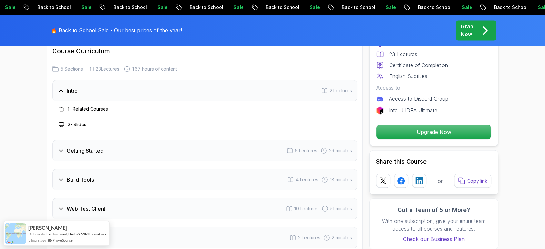
click at [208, 157] on div "Getting Started 5 Lectures 29 minutes" at bounding box center [204, 150] width 305 height 21
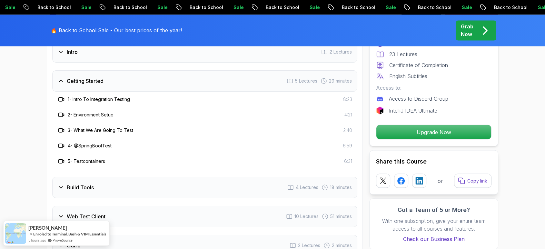
scroll to position [1130, 0]
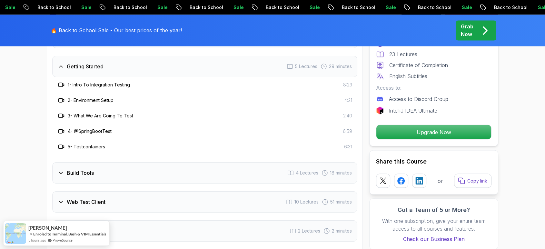
click at [170, 171] on div "Build Tools 4 Lectures 18 minutes" at bounding box center [204, 172] width 305 height 21
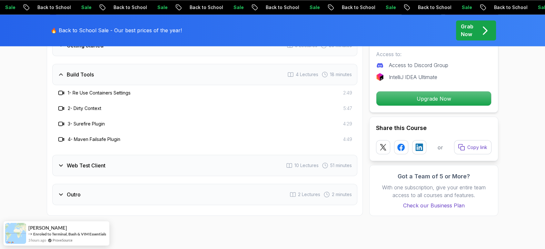
scroll to position [1153, 0]
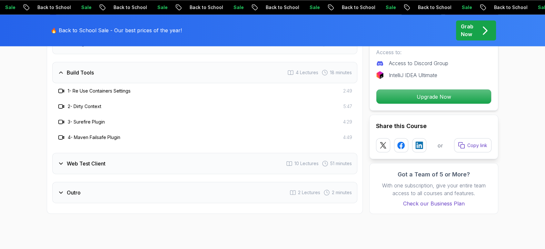
click at [156, 174] on div "Web Test Client 10 Lectures 51 minutes" at bounding box center [204, 163] width 305 height 21
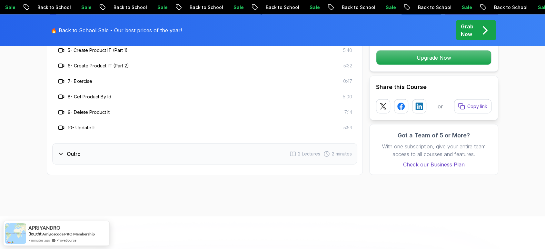
scroll to position [1285, 0]
